Goal: Navigation & Orientation: Find specific page/section

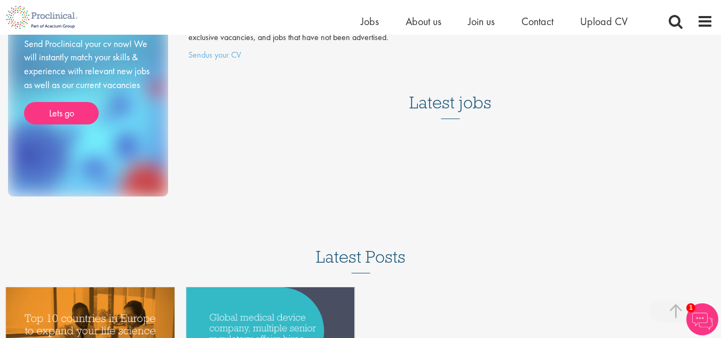
scroll to position [213, 0]
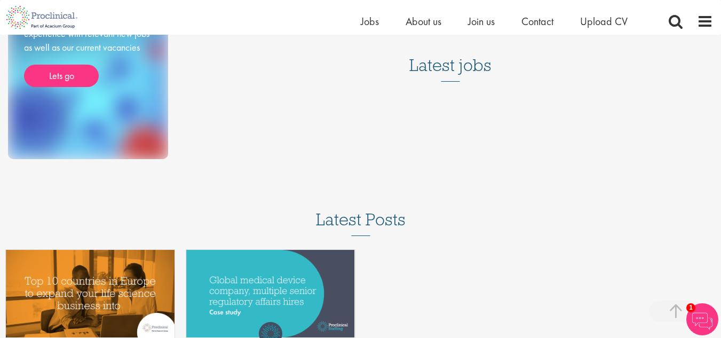
click at [436, 56] on h3 "Latest jobs" at bounding box center [450, 55] width 82 height 52
drag, startPoint x: 695, startPoint y: 108, endPoint x: 694, endPoint y: 138, distance: 29.9
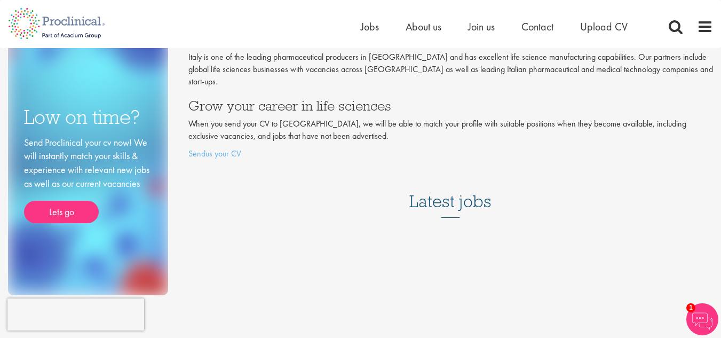
scroll to position [0, 0]
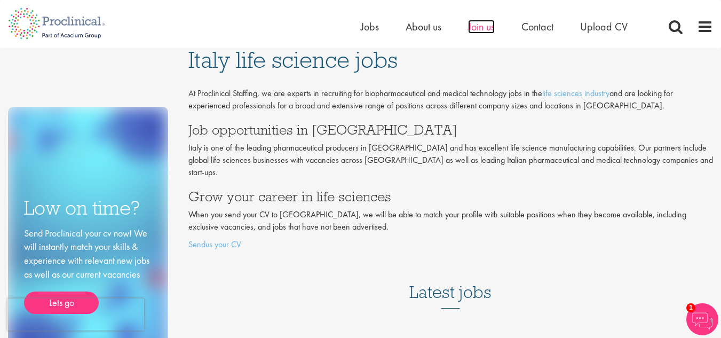
click at [478, 26] on span "Join us" at bounding box center [481, 27] width 27 height 14
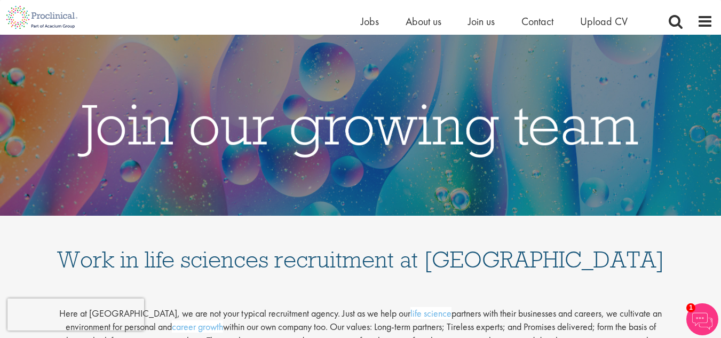
drag, startPoint x: 728, startPoint y: 196, endPoint x: 727, endPoint y: 31, distance: 164.9
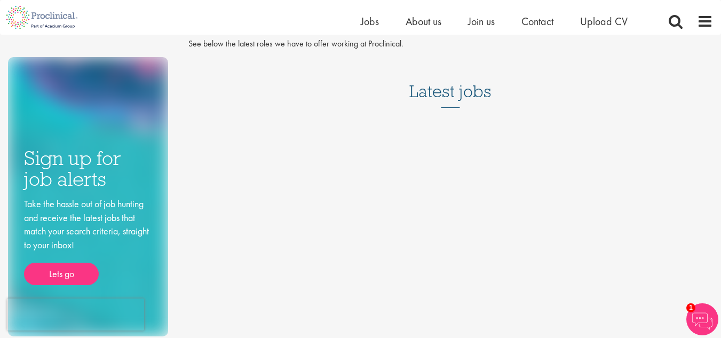
scroll to position [43, 0]
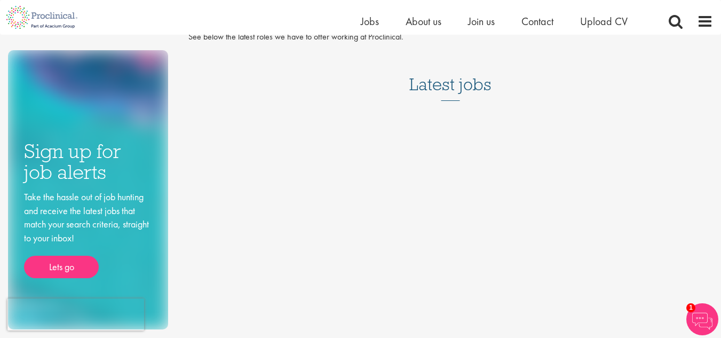
click at [467, 81] on h3 "Latest jobs" at bounding box center [450, 75] width 82 height 52
drag, startPoint x: 702, startPoint y: 32, endPoint x: 710, endPoint y: 23, distance: 11.7
click at [710, 23] on div "Home Jobs About us Join us Contact Upload CV" at bounding box center [537, 23] width 352 height 21
click at [710, 23] on span at bounding box center [705, 21] width 16 height 16
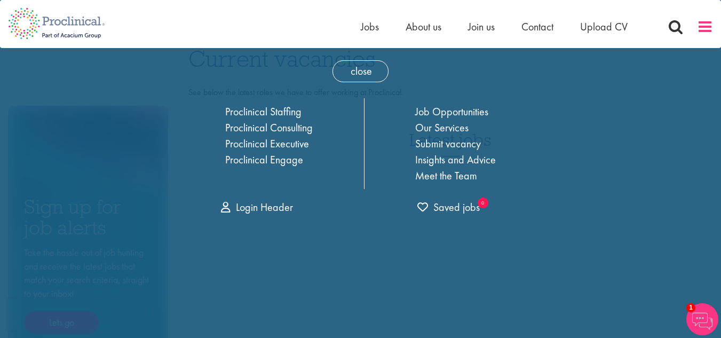
scroll to position [0, 0]
click at [480, 110] on link "Job Opportunities" at bounding box center [451, 113] width 73 height 14
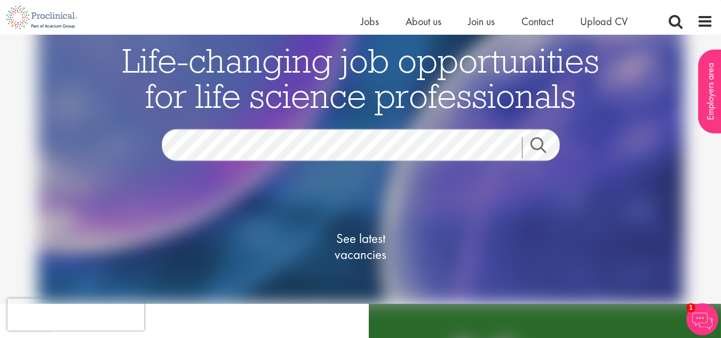
scroll to position [12, 0]
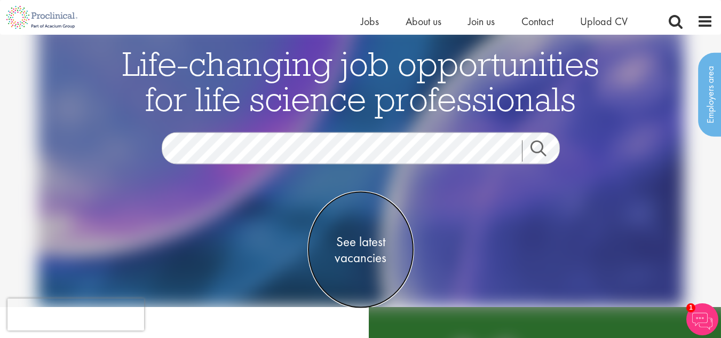
click at [360, 247] on span "See latest vacancies" at bounding box center [360, 250] width 107 height 32
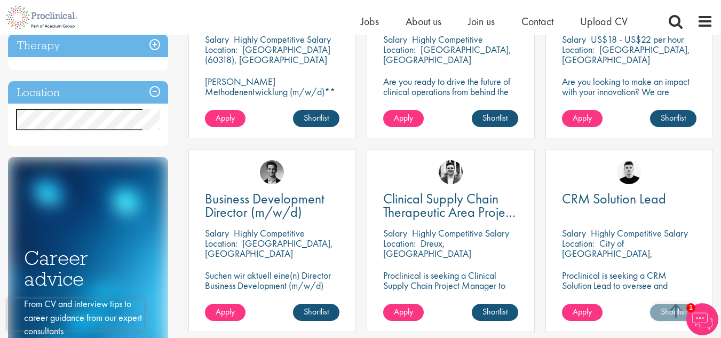
scroll to position [476, 0]
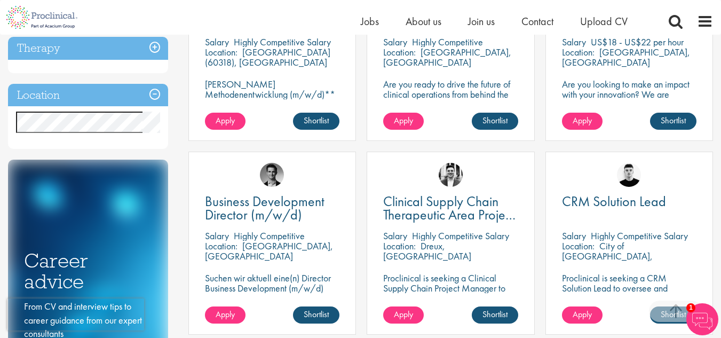
drag, startPoint x: 728, startPoint y: 125, endPoint x: 719, endPoint y: 140, distance: 17.8
click at [719, 140] on html "This website uses cookies. By continuing to use this site, you are giving your …" at bounding box center [360, 320] width 721 height 1593
